Goal: Task Accomplishment & Management: Manage account settings

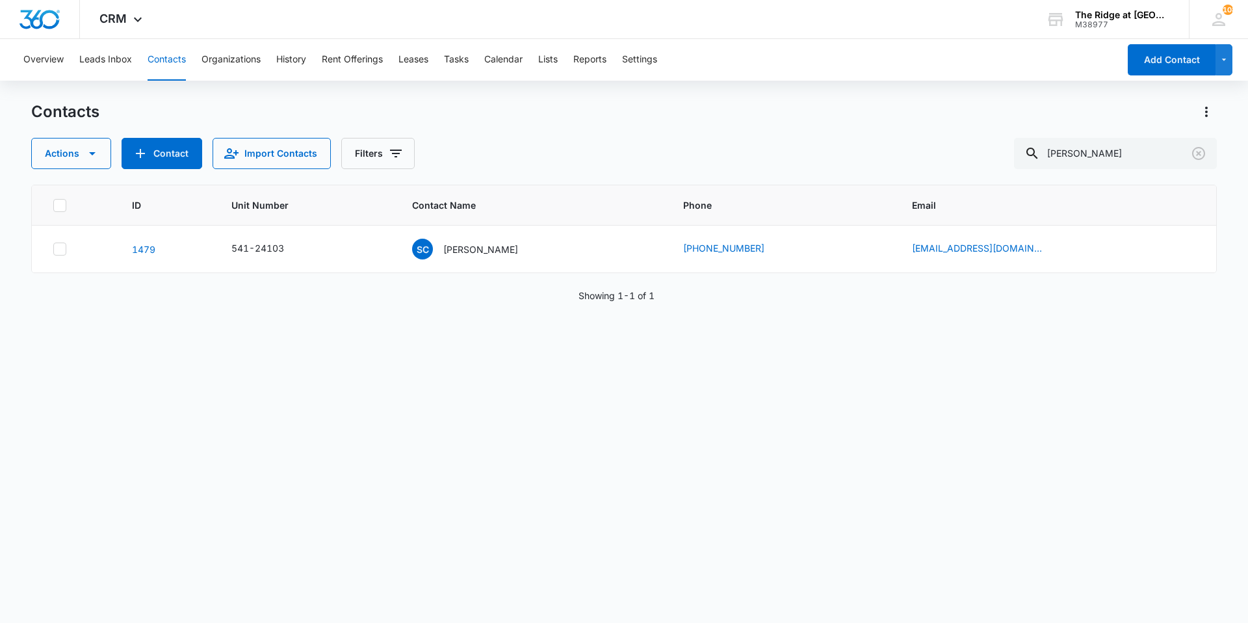
click at [156, 64] on button "Contacts" at bounding box center [167, 60] width 38 height 42
drag, startPoint x: 1140, startPoint y: 152, endPoint x: 883, endPoint y: 115, distance: 259.5
click at [883, 115] on div "Contacts Actions Contact Import Contacts Filters [PERSON_NAME]" at bounding box center [624, 135] width 1186 height 68
click at [1087, 151] on input "4364-208" at bounding box center [1115, 153] width 203 height 31
type input "4364\208"
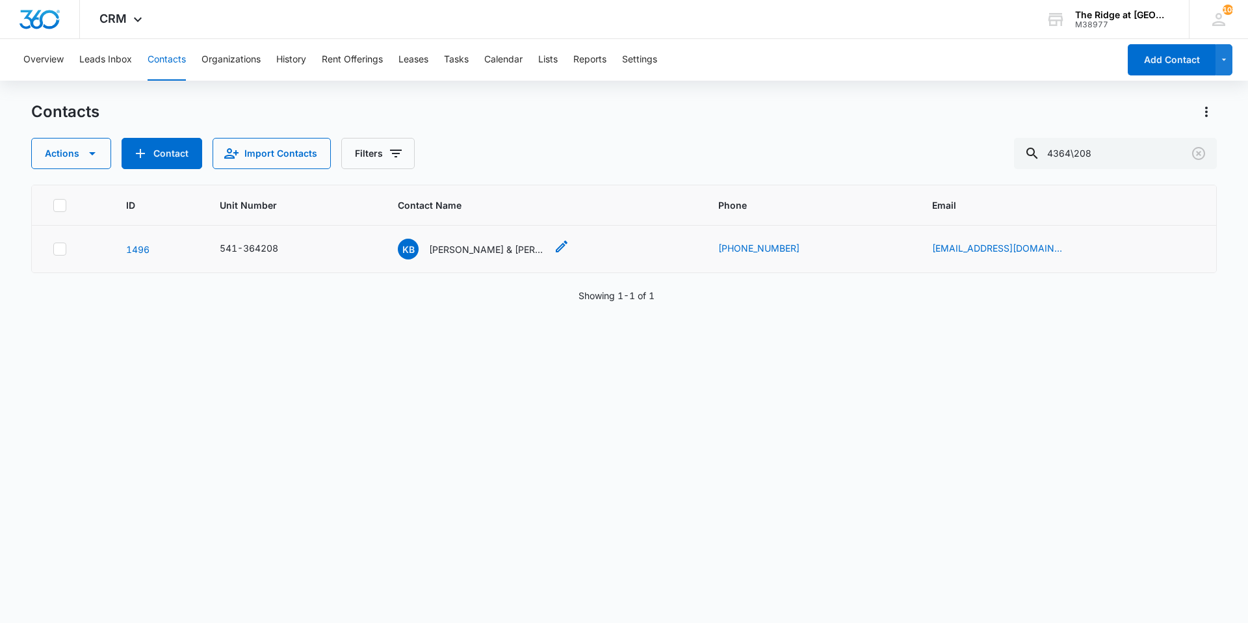
click at [458, 254] on p "[PERSON_NAME] & [PERSON_NAME]" at bounding box center [487, 249] width 117 height 14
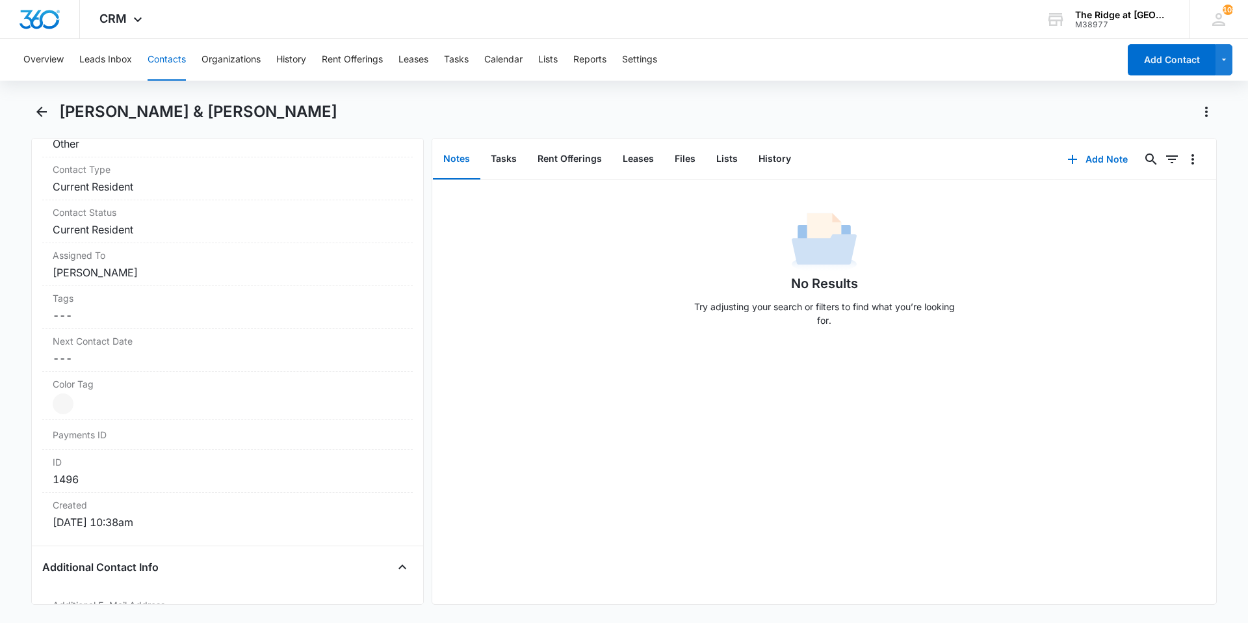
scroll to position [520, 0]
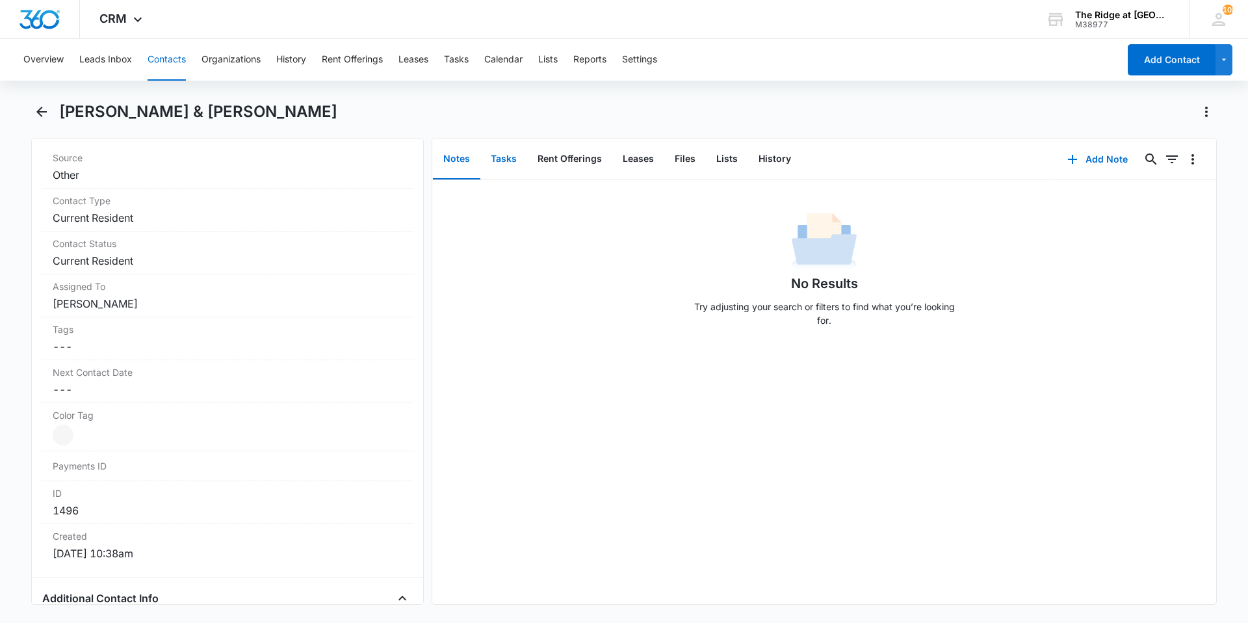
click at [496, 155] on button "Tasks" at bounding box center [503, 159] width 47 height 40
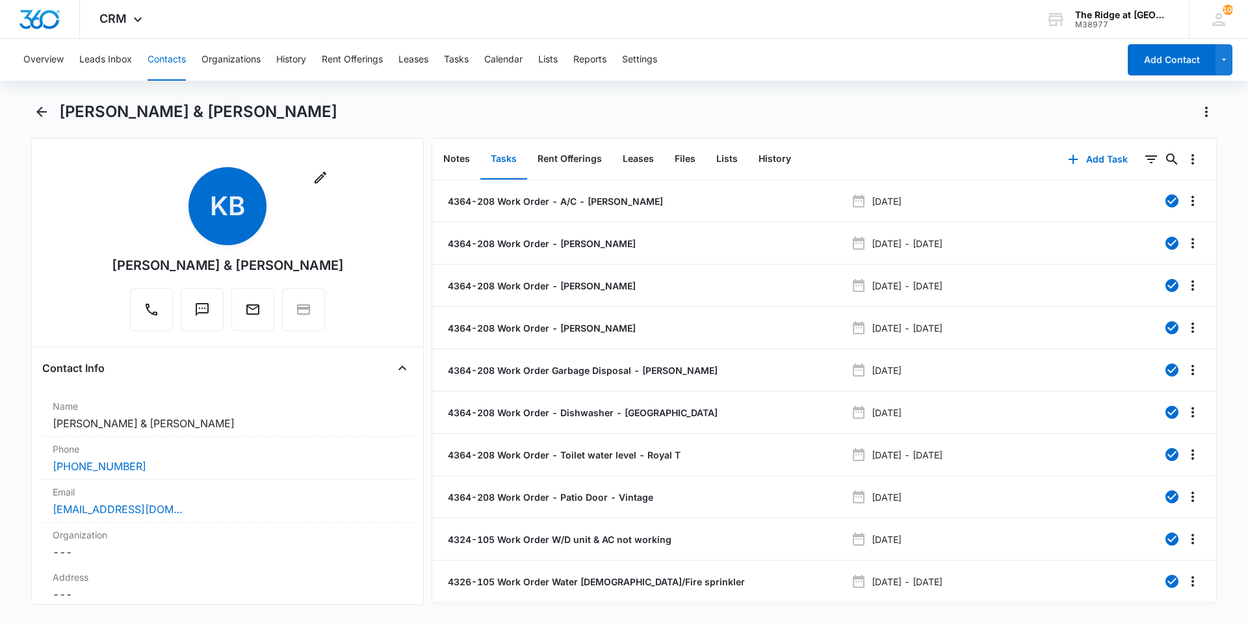
click at [164, 62] on button "Contacts" at bounding box center [167, 60] width 38 height 42
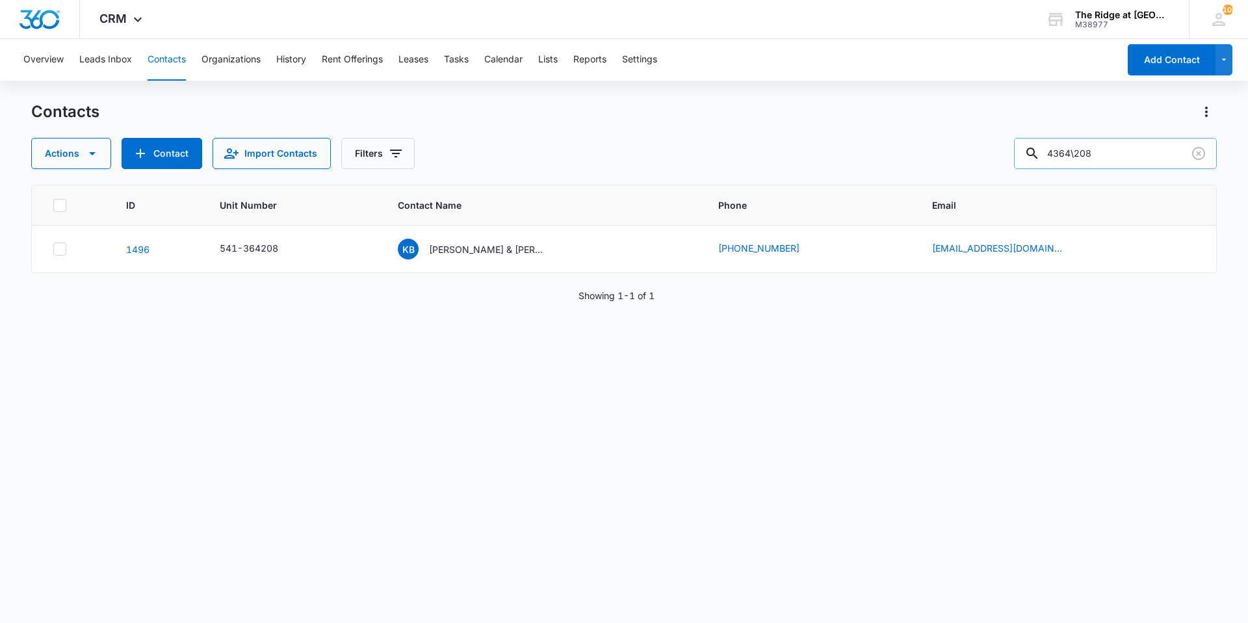
click at [1088, 150] on input "4364\208" at bounding box center [1115, 153] width 203 height 31
type input "4364208"
click at [175, 68] on button "Contacts" at bounding box center [167, 60] width 38 height 42
drag, startPoint x: 1142, startPoint y: 150, endPoint x: 926, endPoint y: 165, distance: 216.4
click at [926, 165] on div "Actions Contact Import Contacts Filters 4364208" at bounding box center [624, 153] width 1186 height 31
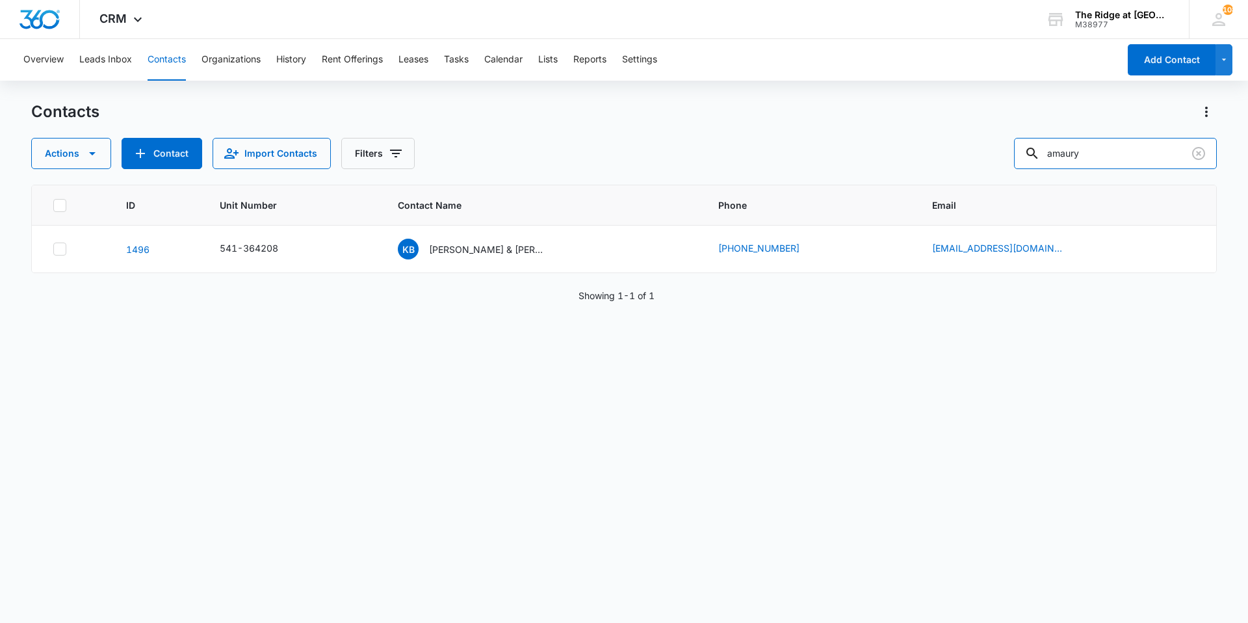
type input "amaury"
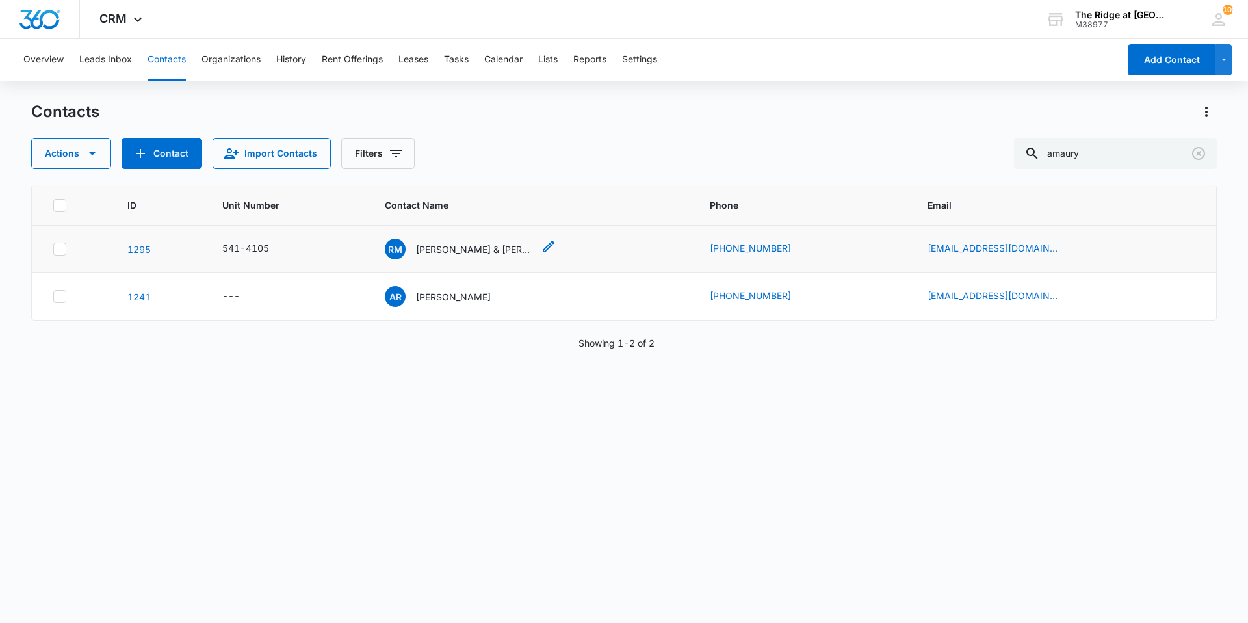
click at [462, 246] on p "[PERSON_NAME] & [PERSON_NAME]" at bounding box center [474, 249] width 117 height 14
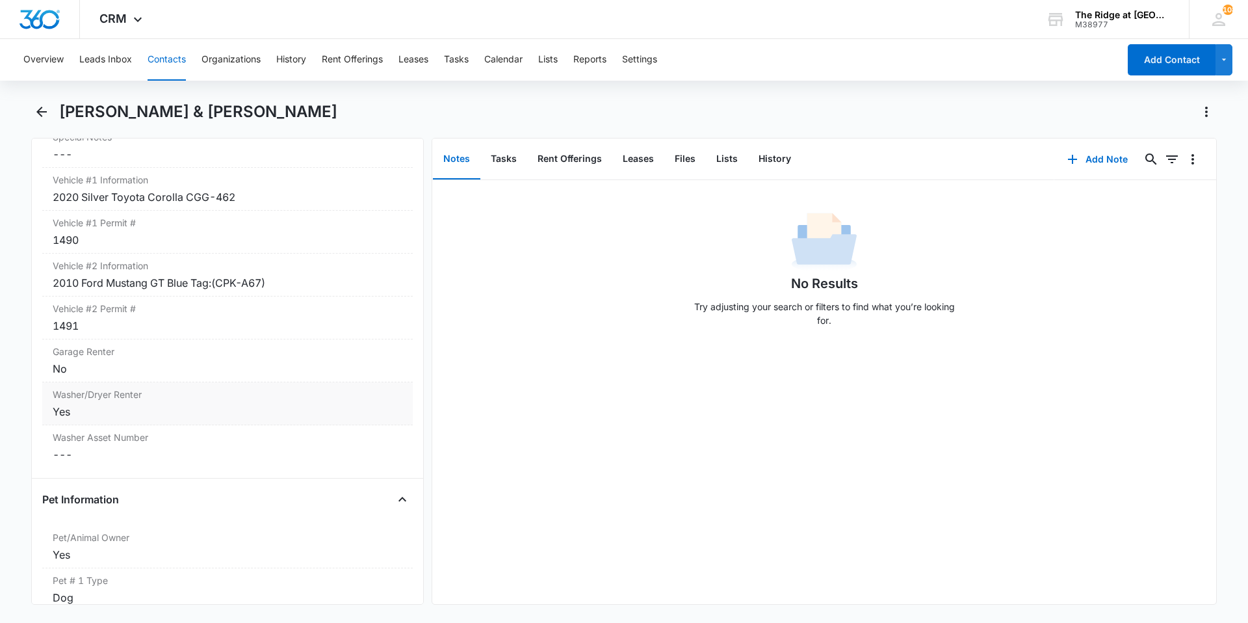
scroll to position [1300, 0]
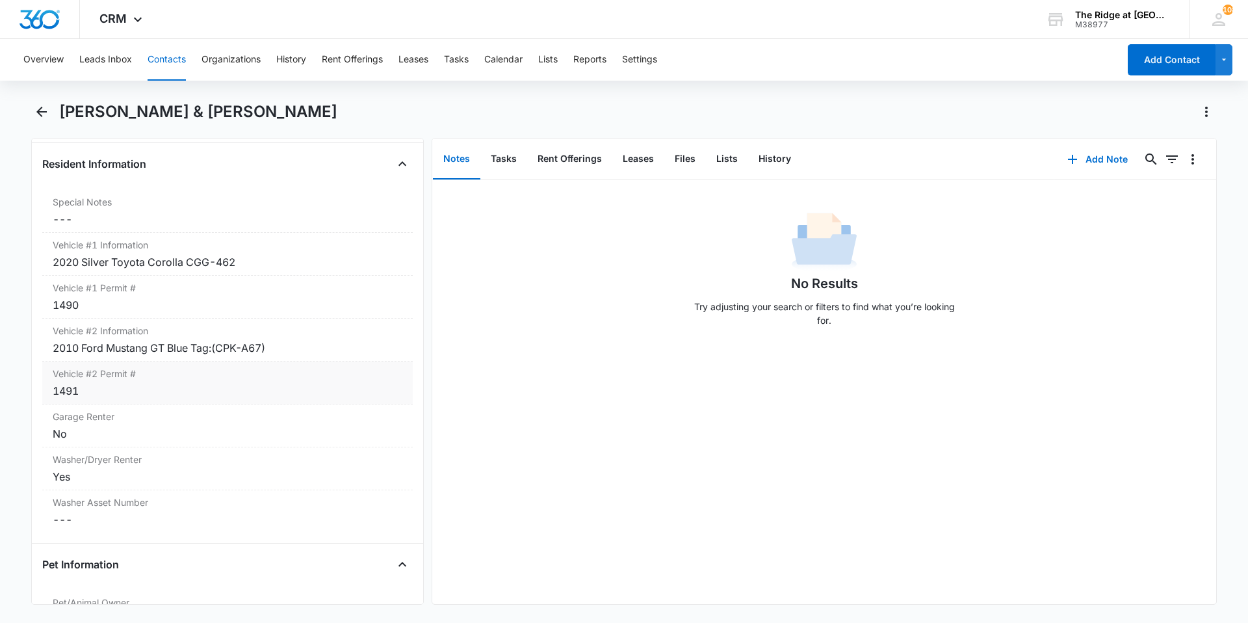
click at [318, 340] on div "2010 Ford Mustang GT Blue Tag:(CPK-A67)" at bounding box center [228, 348] width 350 height 16
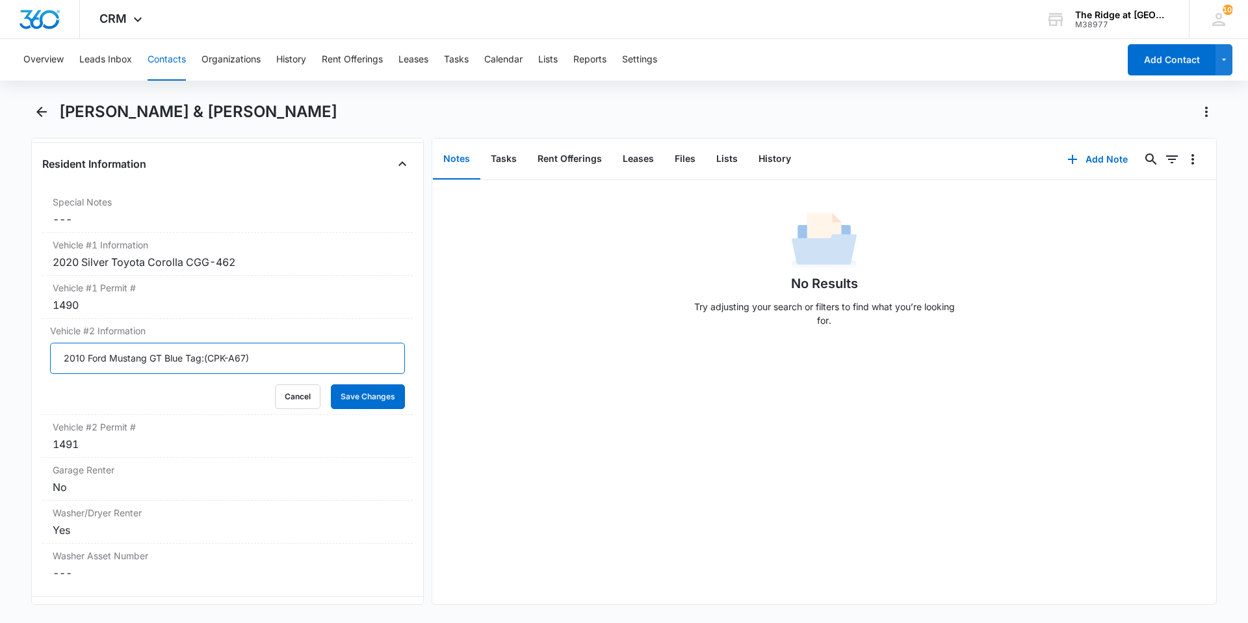
drag, startPoint x: 257, startPoint y: 342, endPoint x: -7, endPoint y: 337, distance: 264.0
click at [0, 337] on html "CRM Apps Reputation Websites Forms CRM Email Social Content Intelligence Files …" at bounding box center [624, 311] width 1248 height 623
type input "2009 Blue Toyota Vibe Pontiac (BUAC18)"
click at [359, 391] on button "Save Changes" at bounding box center [368, 396] width 74 height 25
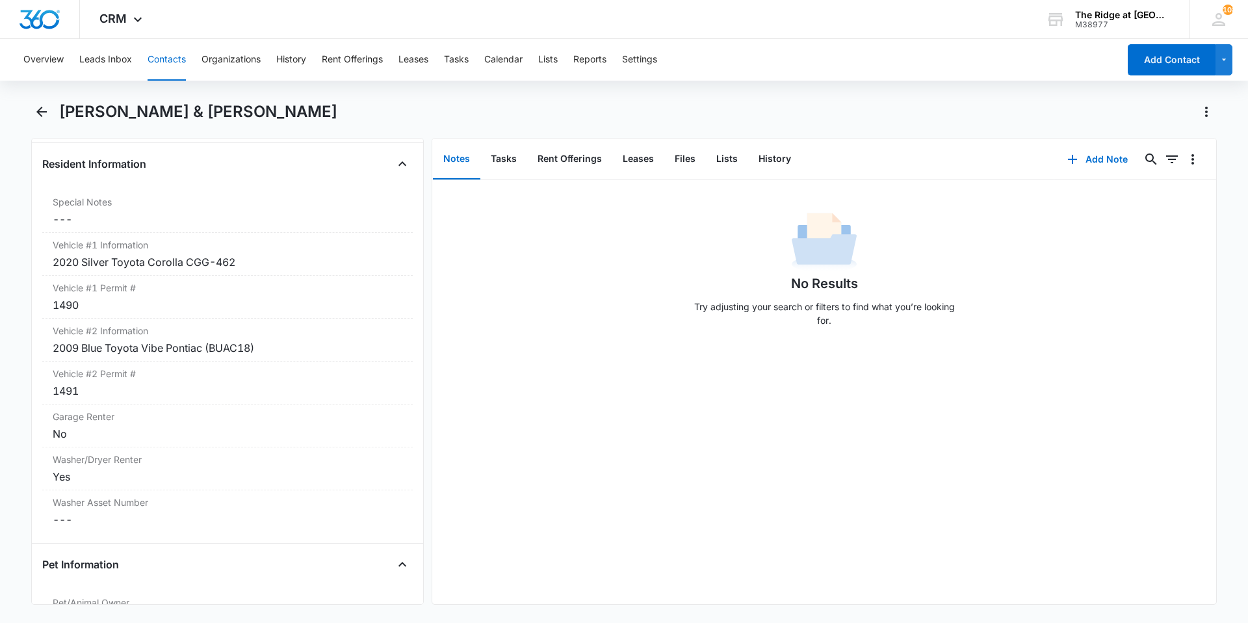
click at [168, 61] on button "Contacts" at bounding box center [167, 60] width 38 height 42
